Goal: Task Accomplishment & Management: Complete application form

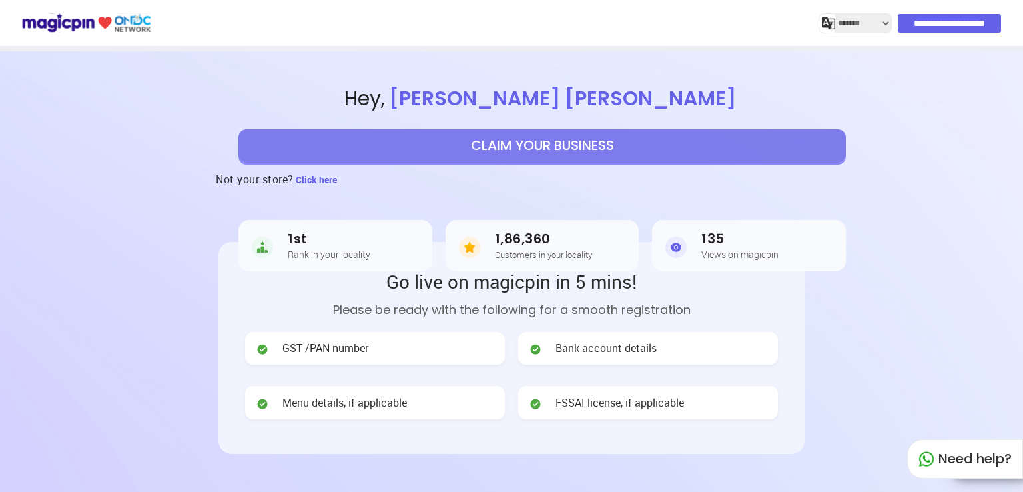
select select "*******"
click at [542, 142] on button "CLAIM YOUR BUSINESS" at bounding box center [543, 145] width 608 height 33
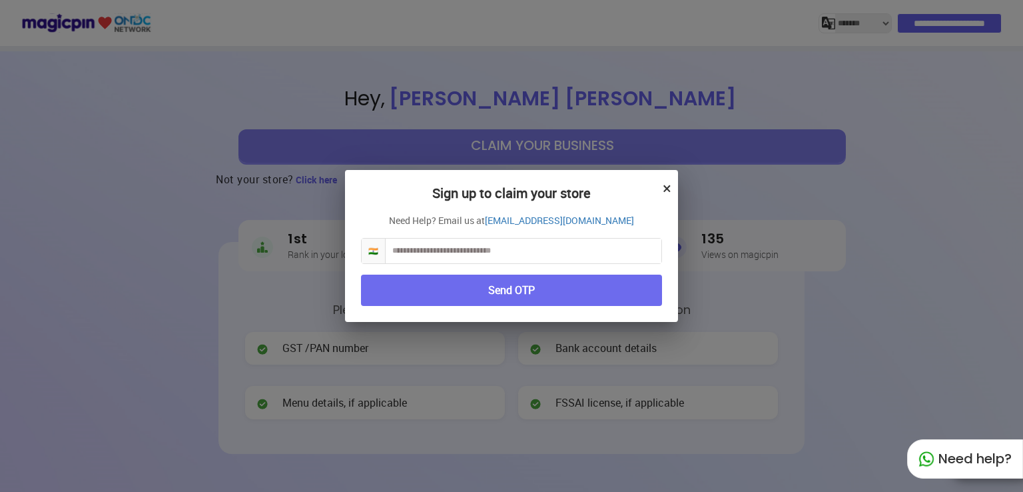
click at [461, 251] on input "text" at bounding box center [524, 251] width 276 height 25
type input "**********"
click at [506, 287] on button "Send OTP" at bounding box center [511, 290] width 301 height 31
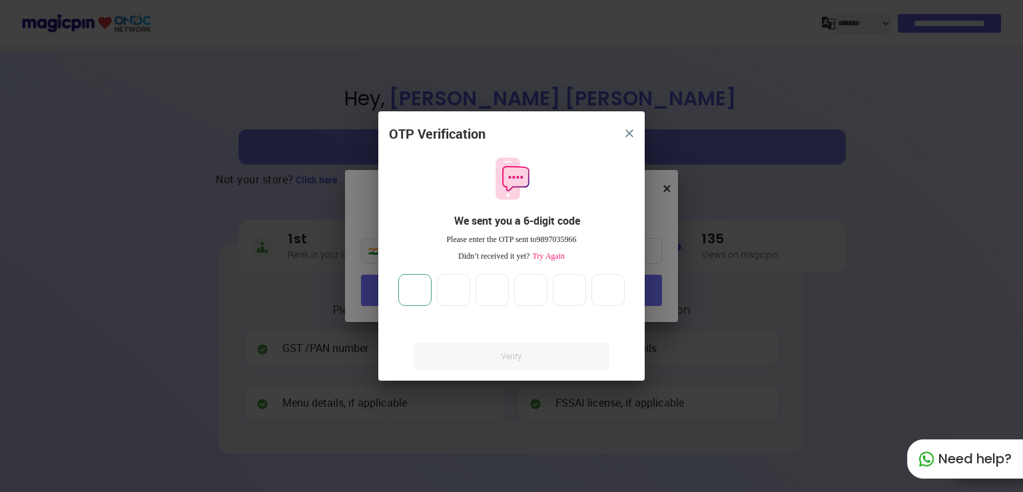
click at [420, 294] on input "number" at bounding box center [414, 290] width 33 height 32
click at [420, 291] on input "number" at bounding box center [414, 290] width 33 height 32
type input "*"
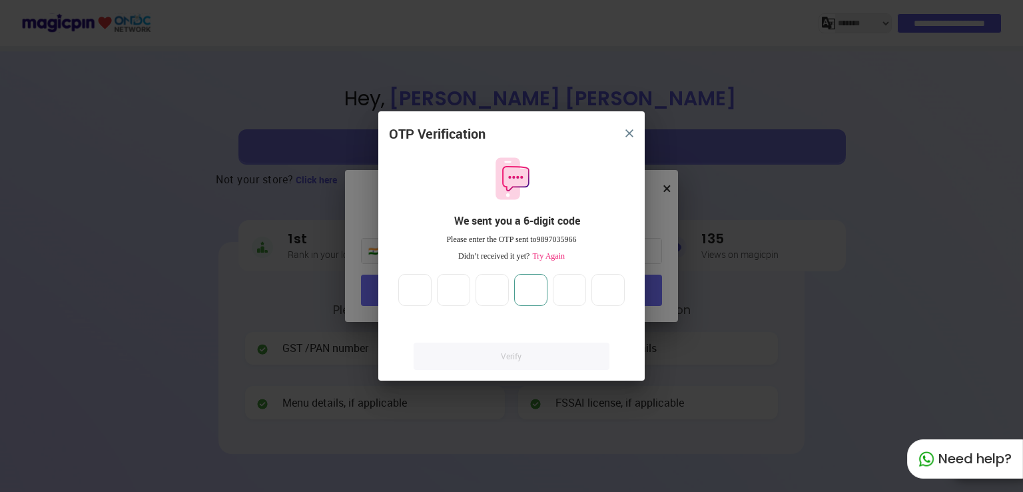
type input "*"
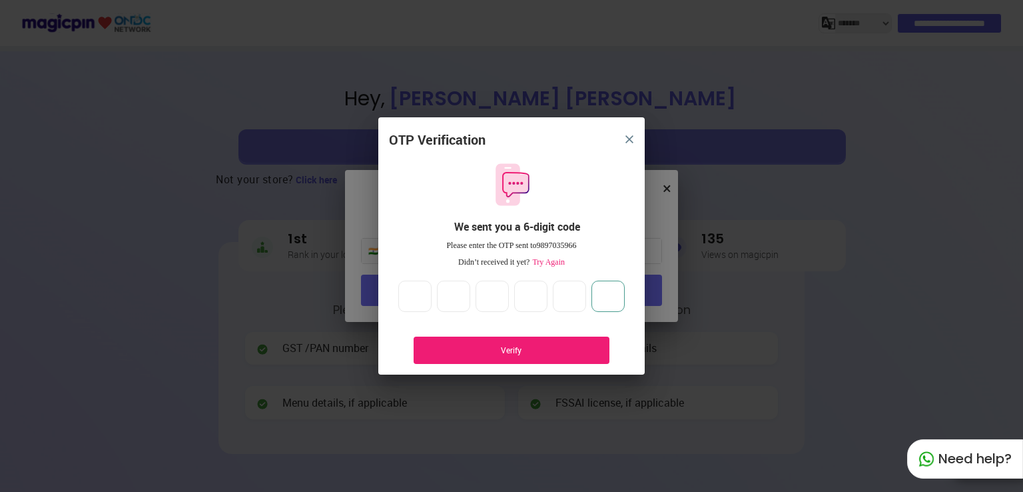
type input "*"
click at [530, 352] on div "Verify" at bounding box center [512, 349] width 156 height 11
